Goal: Communication & Community: Connect with others

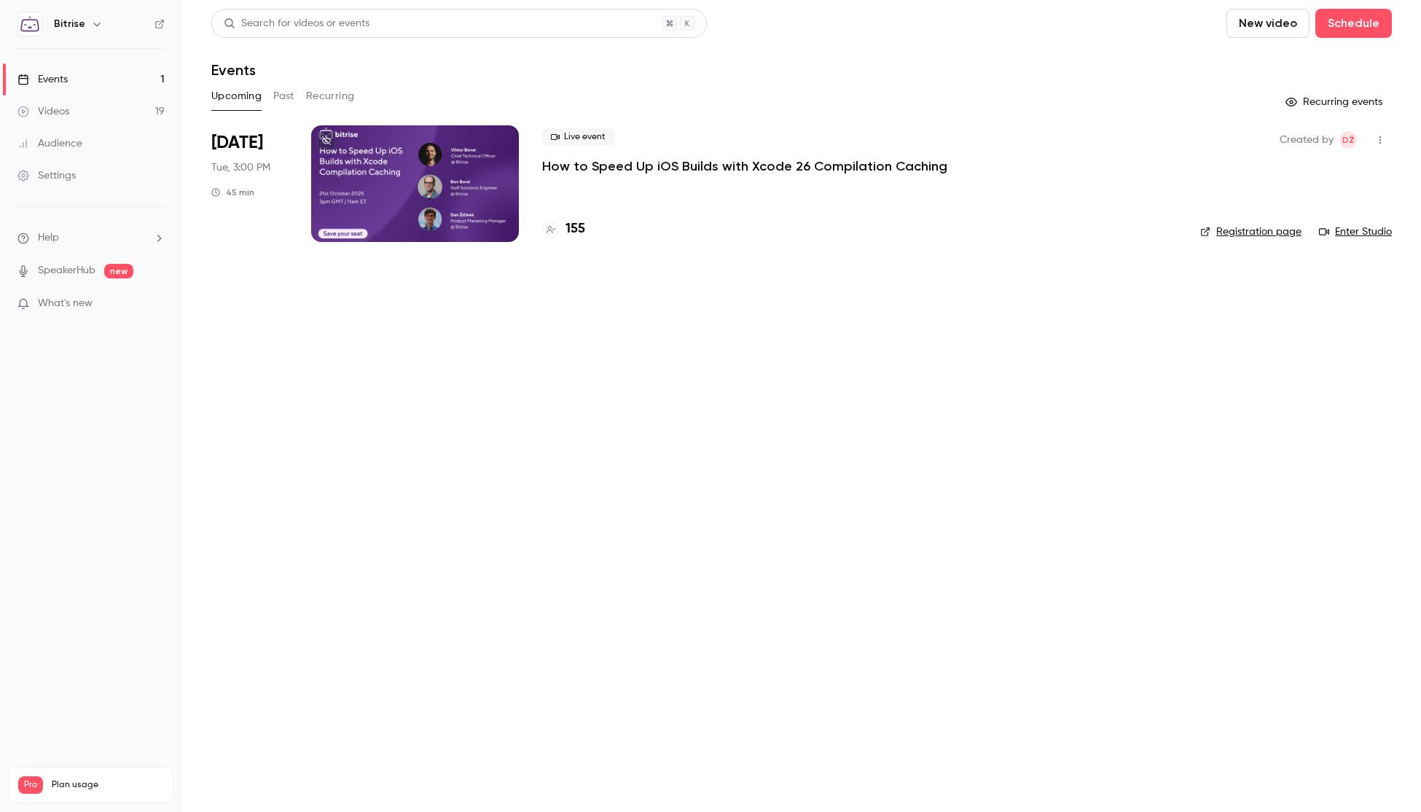
click at [618, 168] on p "How to Speed Up iOS Builds with Xcode 26 Compilation Caching" at bounding box center [744, 165] width 405 height 17
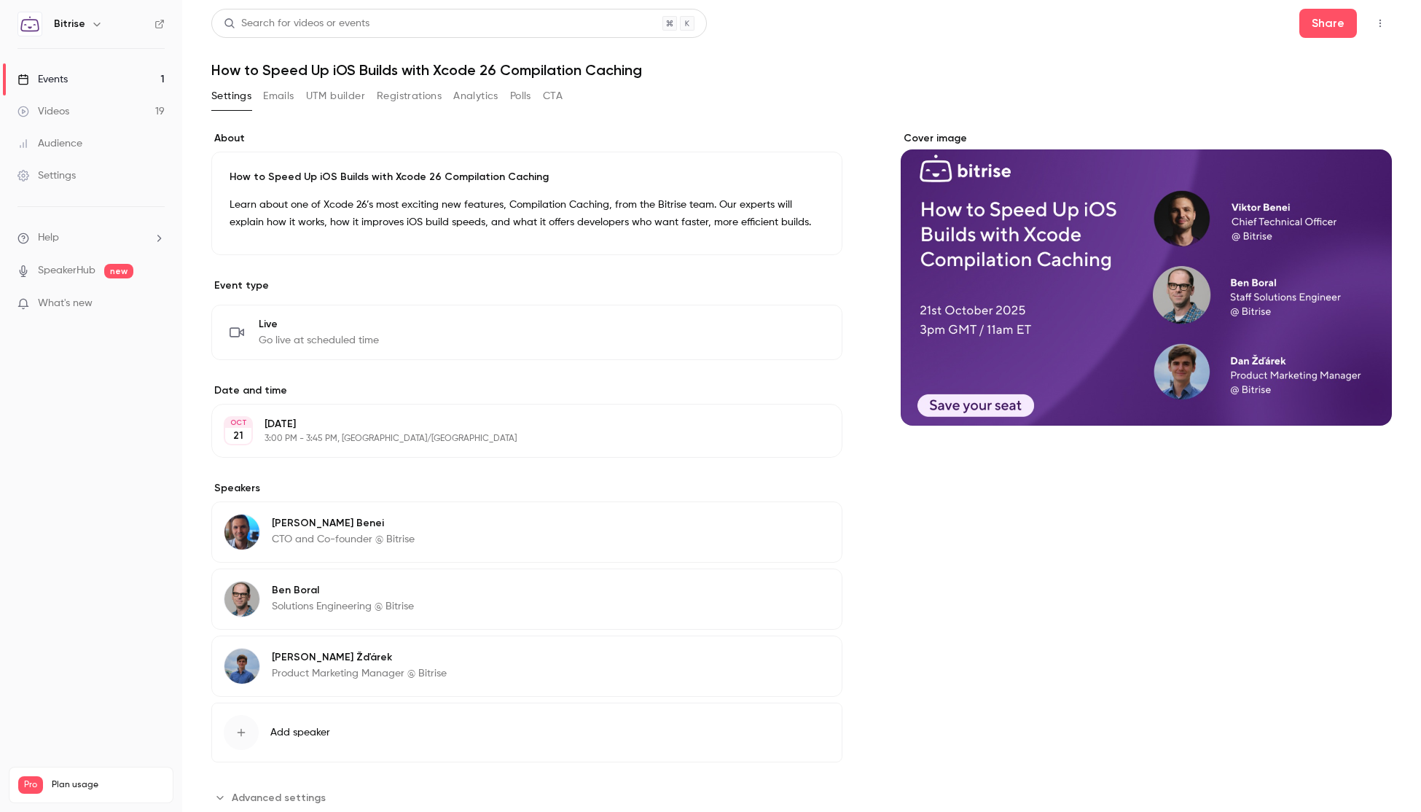
click at [1375, 25] on icon "button" at bounding box center [1381, 23] width 12 height 10
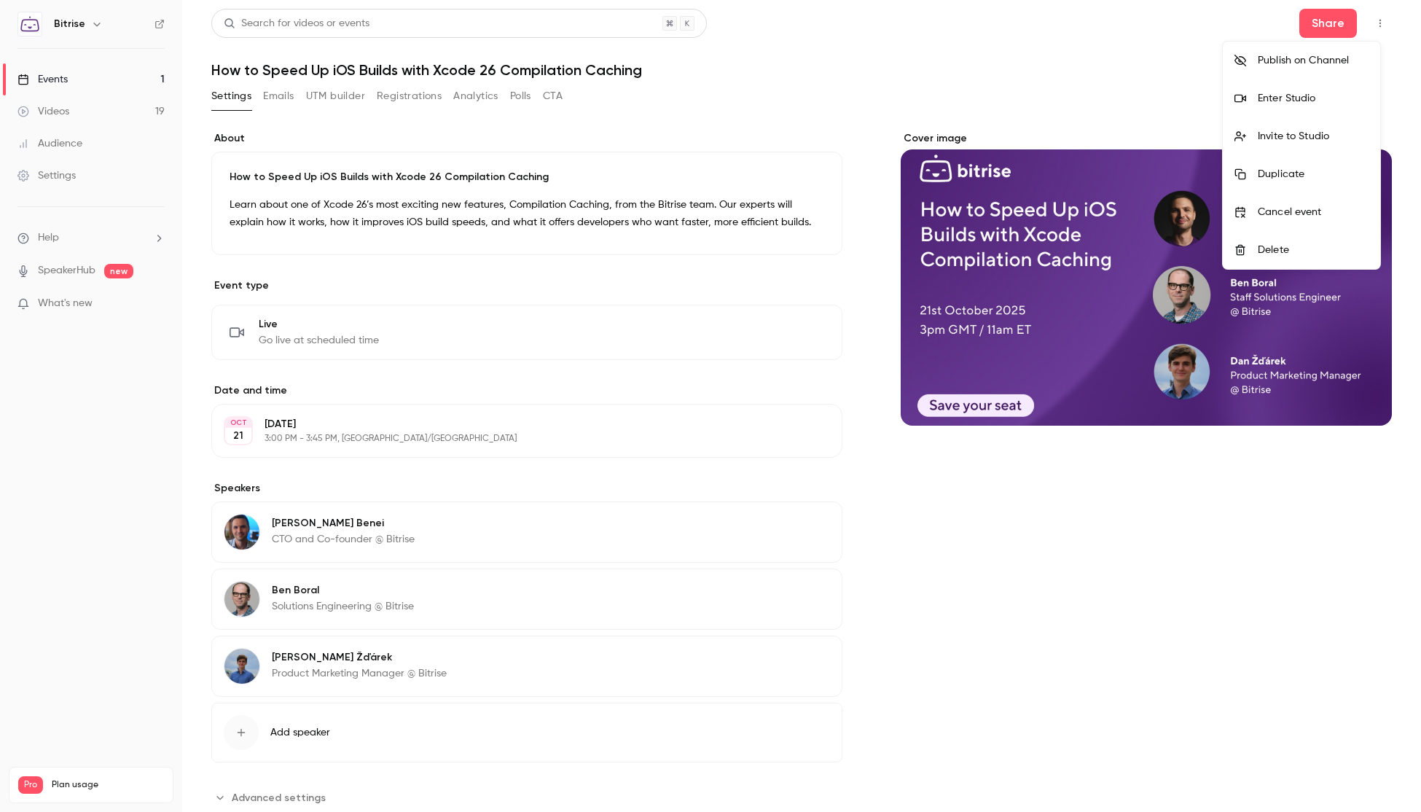
click at [1317, 105] on div "Enter Studio" at bounding box center [1313, 98] width 111 height 15
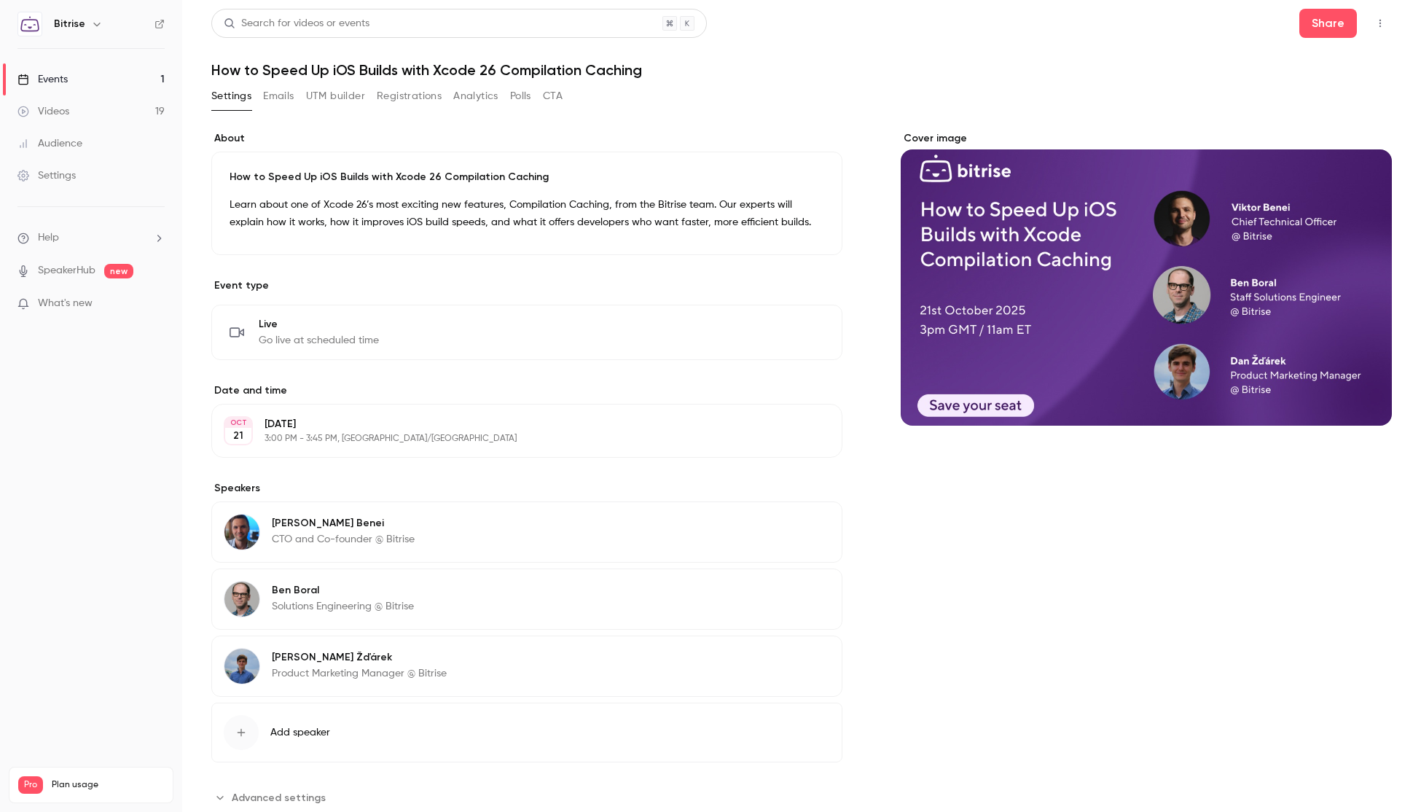
click at [1374, 15] on button "button" at bounding box center [1380, 23] width 23 height 23
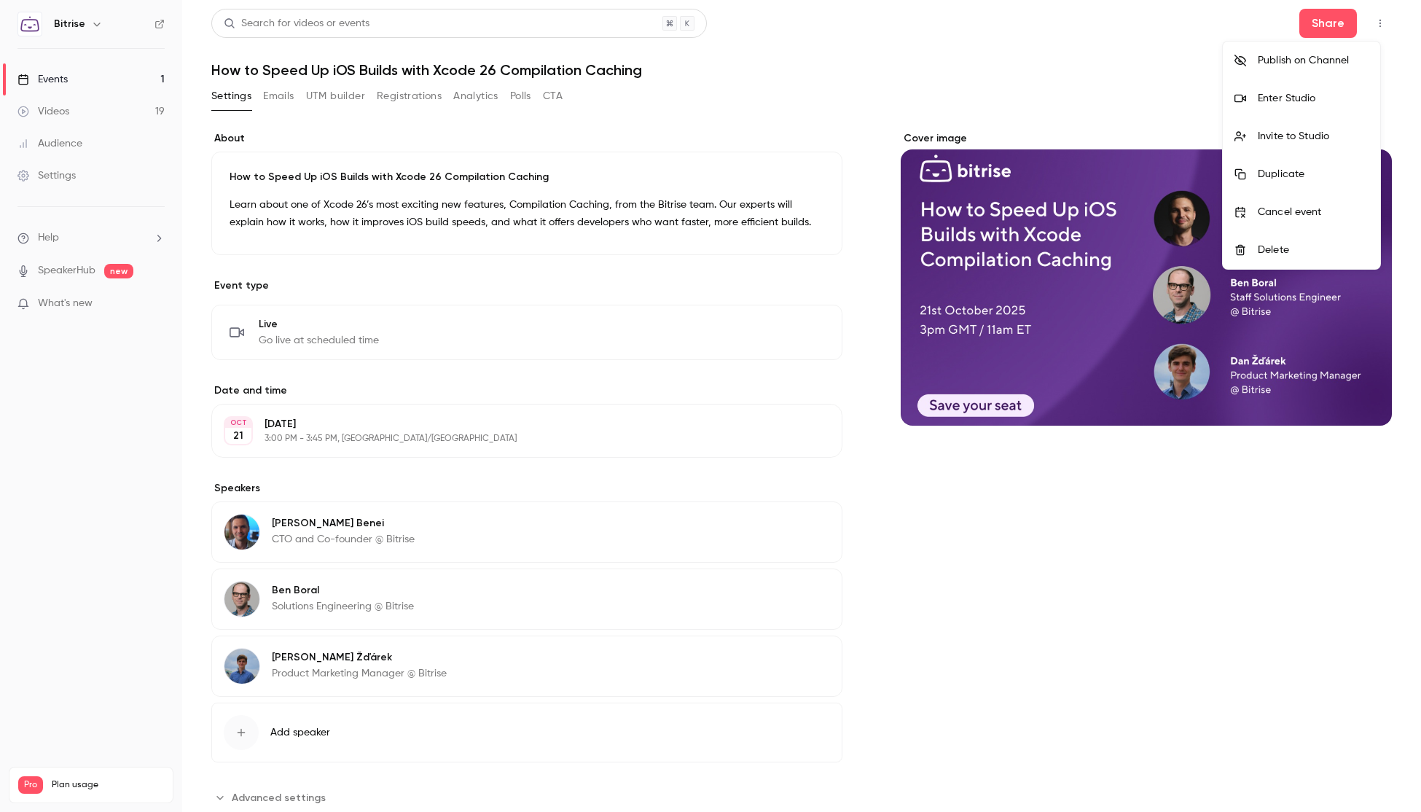
click at [1322, 140] on div "Invite to Studio" at bounding box center [1313, 136] width 111 height 15
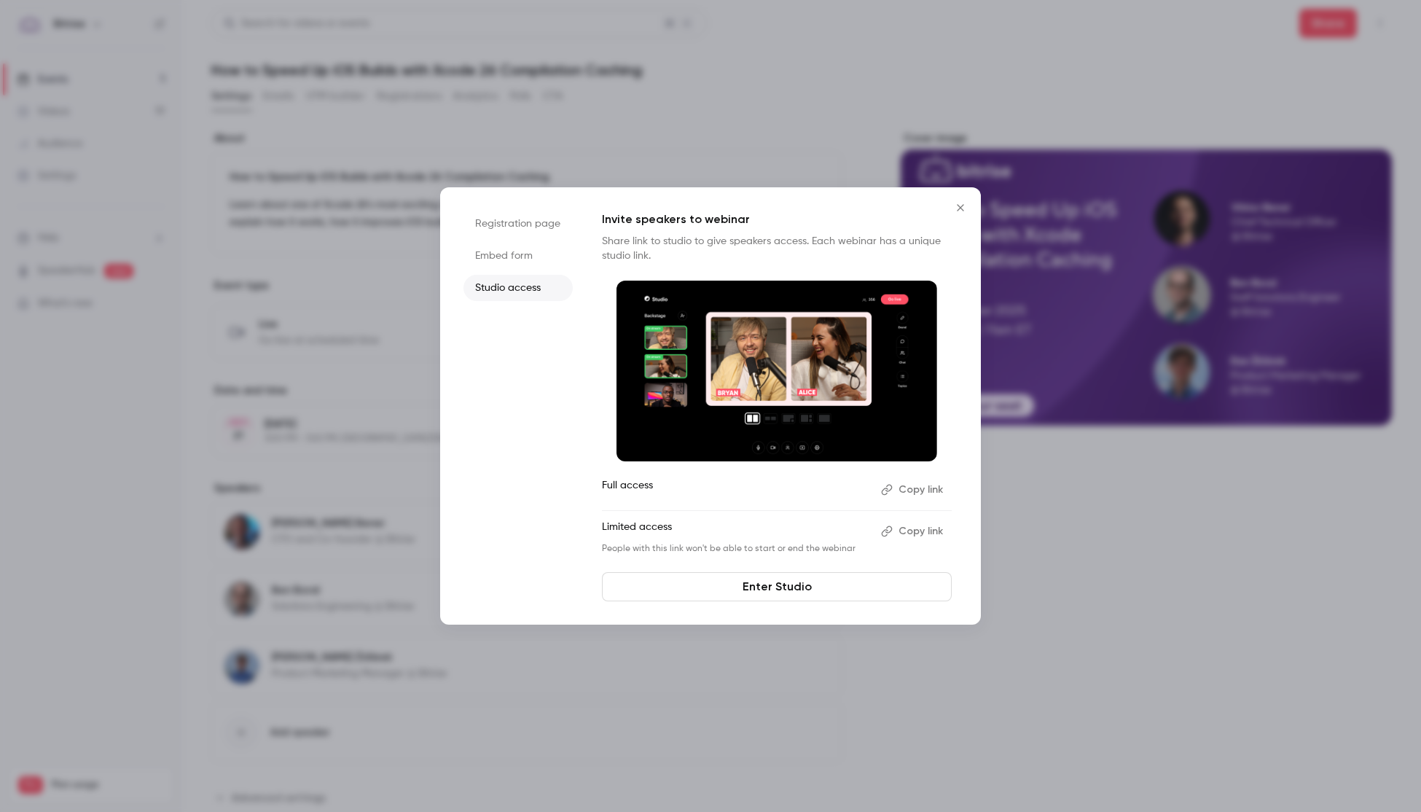
click at [914, 489] on button "Copy link" at bounding box center [913, 489] width 77 height 23
click at [967, 207] on icon "Close" at bounding box center [960, 208] width 17 height 12
